Goal: Information Seeking & Learning: Learn about a topic

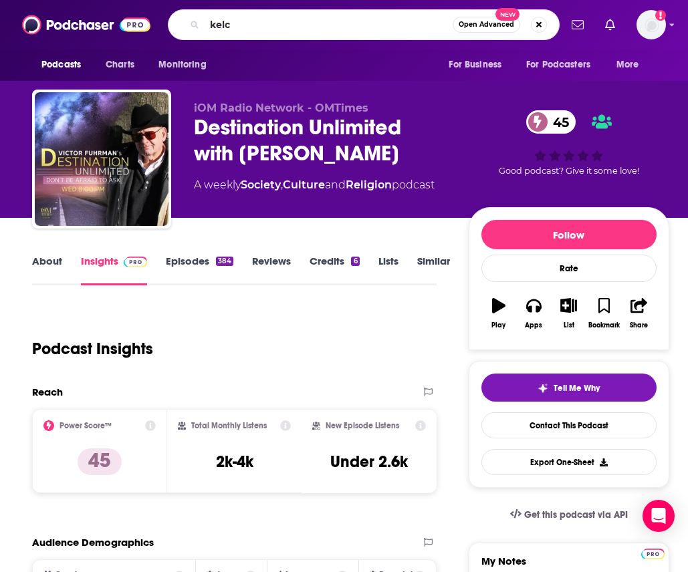
type input "[PERSON_NAME]"
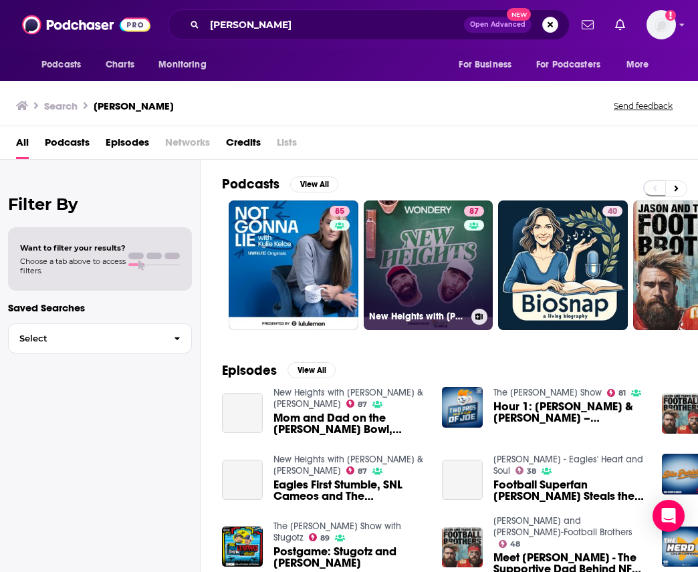
click at [418, 249] on link "87 [GEOGRAPHIC_DATA] with [PERSON_NAME] & [PERSON_NAME]" at bounding box center [428, 265] width 130 height 130
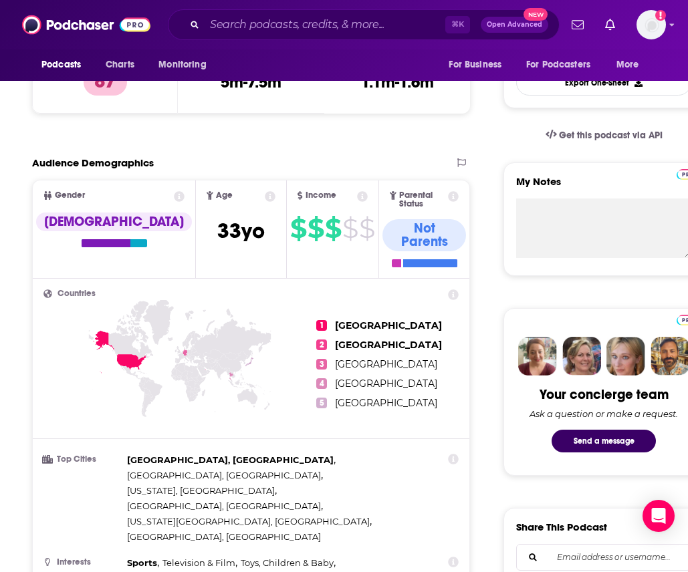
scroll to position [377, 0]
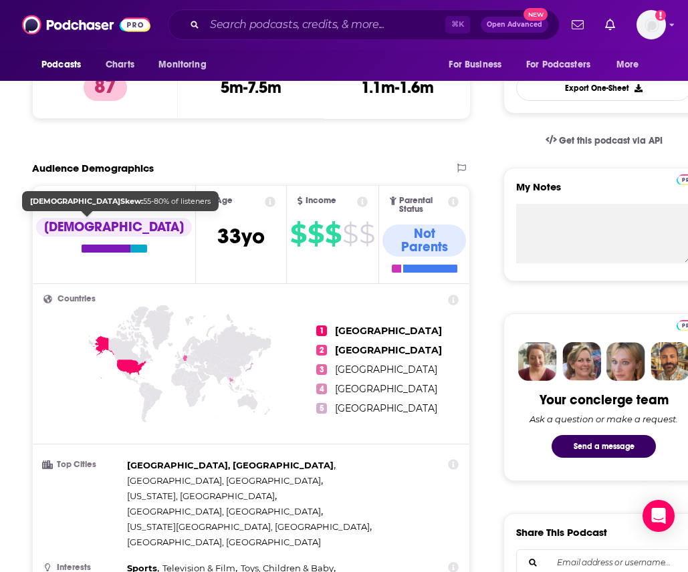
click at [101, 218] on div "[DEMOGRAPHIC_DATA]" at bounding box center [114, 227] width 156 height 19
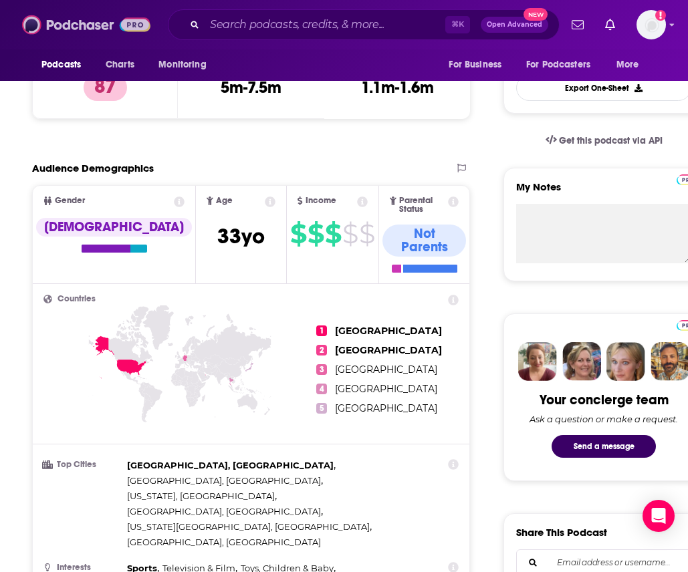
click at [100, 33] on img at bounding box center [86, 24] width 128 height 25
